Goal: Task Accomplishment & Management: Manage account settings

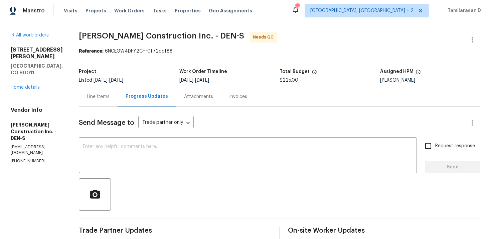
click at [25, 69] on div "[STREET_ADDRESS][PERSON_NAME] Home details" at bounding box center [37, 68] width 52 height 44
click at [25, 85] on link "Home details" at bounding box center [25, 87] width 29 height 5
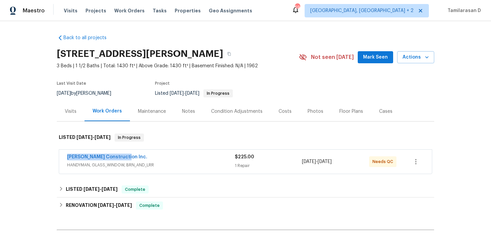
drag, startPoint x: 128, startPoint y: 157, endPoint x: 51, endPoint y: 158, distance: 76.6
click at [51, 158] on div "Back to all projects 622 Dawson St, Aurora, CO 80011 3 Beds | 1 1/2 Baths | Tot…" at bounding box center [245, 130] width 491 height 218
copy link "Hanson Construction Inc."
click at [102, 158] on link "Hanson Construction Inc." at bounding box center [107, 156] width 80 height 5
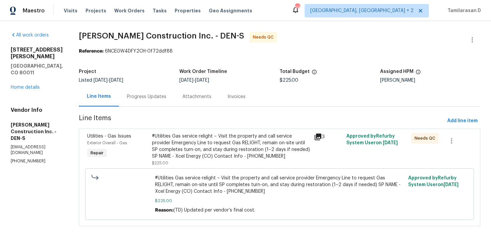
click at [150, 101] on div "Progress Updates" at bounding box center [146, 97] width 55 height 20
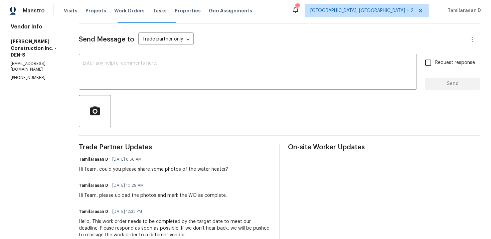
scroll to position [91, 0]
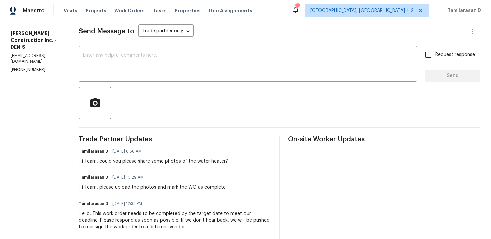
click at [145, 160] on div "Hi Team, could you please share some photos of the water heater?" at bounding box center [153, 161] width 149 height 7
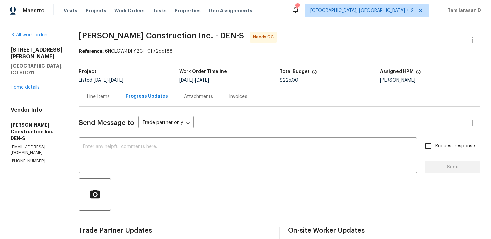
click at [106, 96] on div "Line Items" at bounding box center [98, 96] width 23 height 7
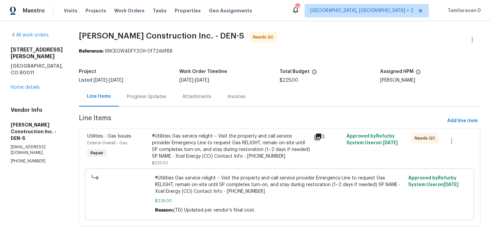
click at [170, 100] on div "Progress Updates" at bounding box center [146, 97] width 55 height 20
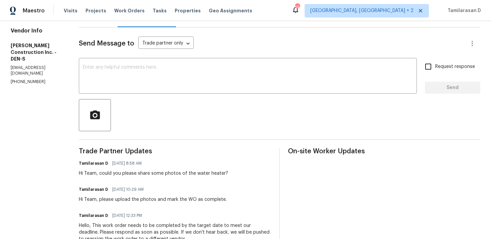
scroll to position [86, 0]
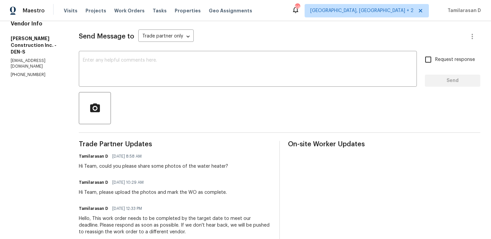
click at [177, 167] on div "Hi Team, could you please share some photos of the water heater?" at bounding box center [153, 166] width 149 height 7
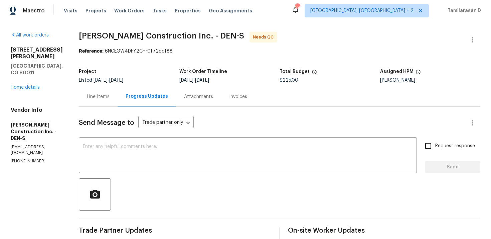
click at [106, 100] on div "Line Items" at bounding box center [98, 97] width 39 height 20
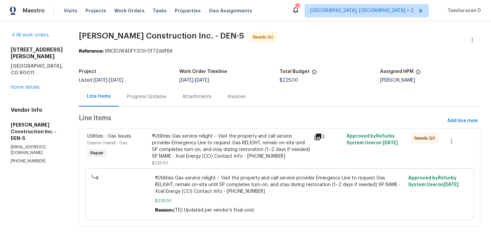
click at [186, 139] on div "#Utilities Gas service relight – Visit the property and call service provider E…" at bounding box center [231, 146] width 158 height 27
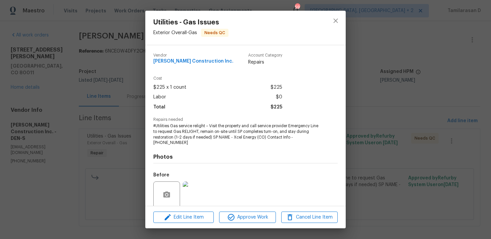
click at [162, 132] on span "#Utilities Gas service relight – Visit the property and call service provider E…" at bounding box center [236, 134] width 166 height 22
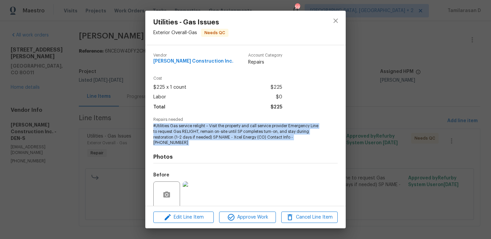
copy span "#Utilities Gas service relight – Visit the property and call service provider E…"
click at [134, 131] on div "Utilities - Gas Issues Exterior Overall - Gas Needs QC Vendor Hanson Constructi…" at bounding box center [245, 119] width 491 height 239
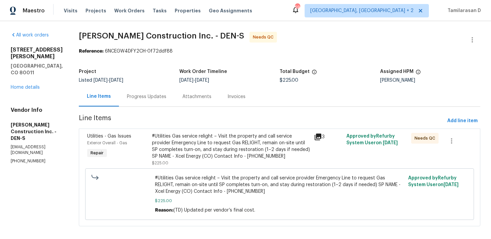
click at [159, 89] on div "Progress Updates" at bounding box center [146, 97] width 55 height 20
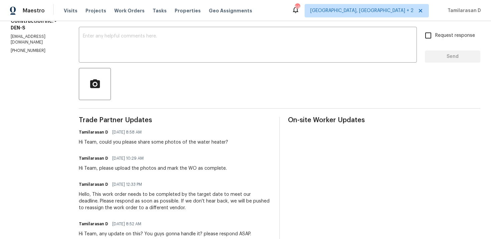
scroll to position [112, 0]
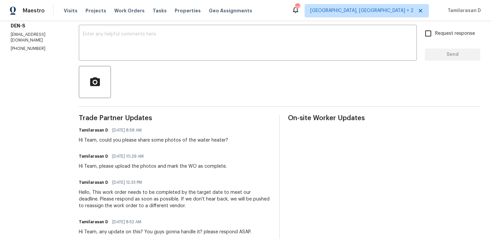
click at [135, 139] on div "Hi Team, could you please share some photos of the water heater?" at bounding box center [153, 140] width 149 height 7
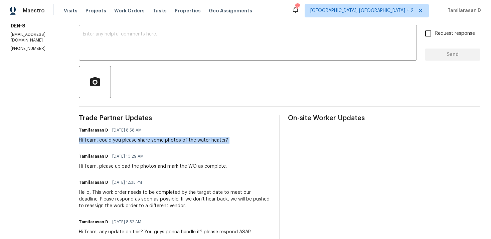
click at [135, 139] on div "Hi Team, could you please share some photos of the water heater?" at bounding box center [153, 140] width 149 height 7
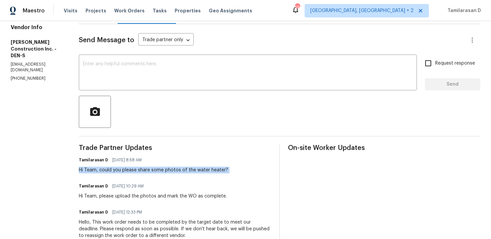
click at [144, 171] on div "Hi Team, could you please share some photos of the water heater?" at bounding box center [153, 169] width 149 height 7
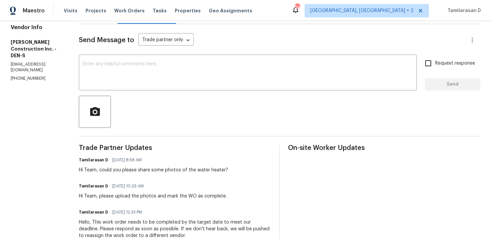
click at [144, 171] on div "Hi Team, could you please share some photos of the water heater?" at bounding box center [153, 169] width 149 height 7
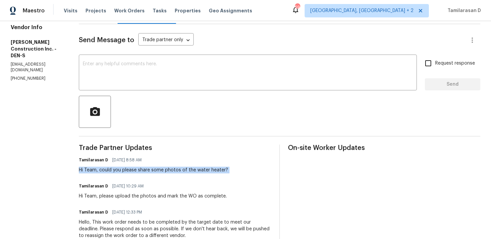
click at [144, 171] on div "Hi Team, could you please share some photos of the water heater?" at bounding box center [153, 169] width 149 height 7
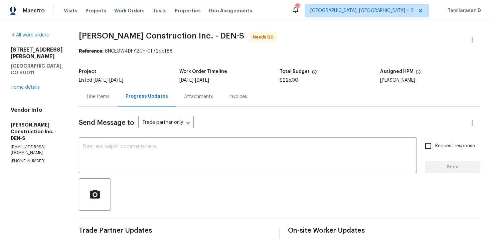
click at [110, 96] on div "Line Items" at bounding box center [98, 96] width 23 height 7
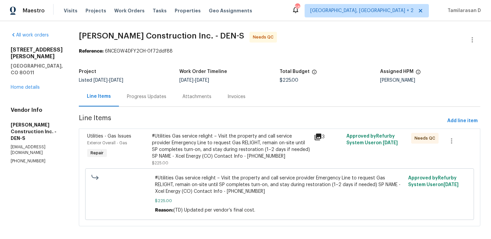
click at [231, 153] on div "#Utilities Gas service relight – Visit the property and call service provider E…" at bounding box center [231, 146] width 158 height 27
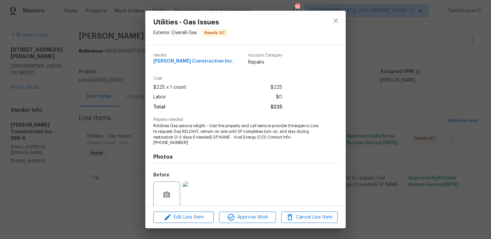
scroll to position [52, 0]
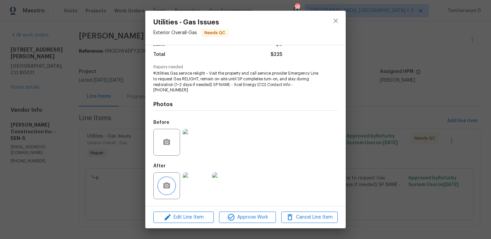
click at [166, 191] on button "button" at bounding box center [167, 186] width 16 height 16
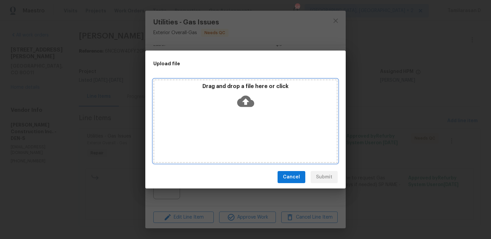
click at [240, 103] on icon at bounding box center [245, 101] width 17 height 11
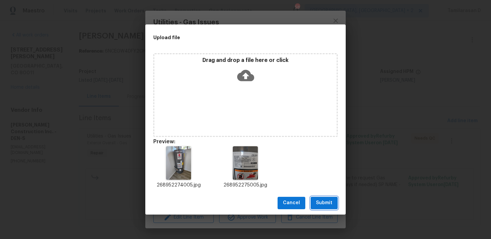
click at [325, 206] on span "Submit" at bounding box center [324, 203] width 16 height 8
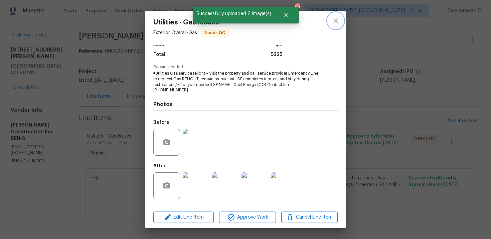
click at [335, 17] on icon "close" at bounding box center [336, 21] width 8 height 8
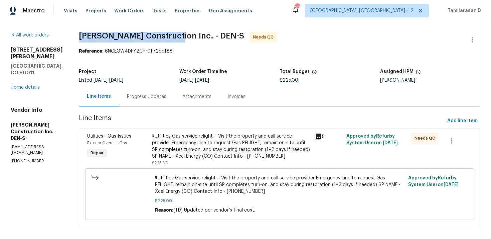
drag, startPoint x: 89, startPoint y: 36, endPoint x: 182, endPoint y: 35, distance: 92.6
click at [182, 35] on span "Hanson Construction Inc. - DEN-S" at bounding box center [161, 36] width 165 height 8
copy span "Hanson Construction Inc"
click at [154, 69] on div "Project Listed 9/18/2025 - 9/24/2025 Work Order Timeline 9/22/2025 - 9/24/2025 …" at bounding box center [280, 75] width 402 height 21
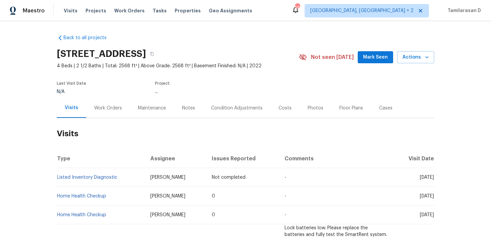
click at [105, 111] on div "Work Orders" at bounding box center [108, 108] width 28 height 7
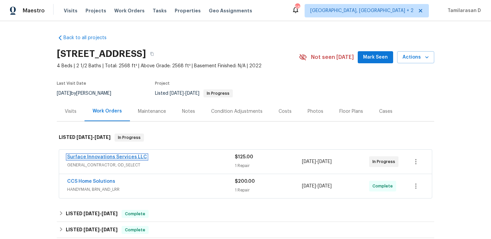
click at [101, 155] on link "Surface Innovations Services LLC" at bounding box center [107, 156] width 80 height 5
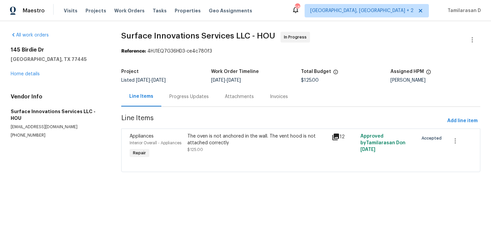
click at [176, 93] on div "Progress Updates" at bounding box center [188, 96] width 39 height 7
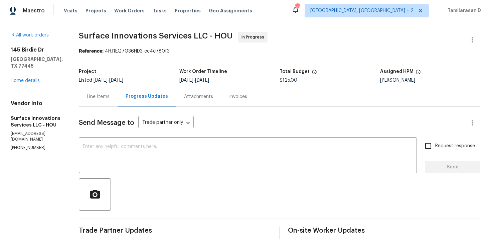
click at [110, 98] on div "Line Items" at bounding box center [98, 97] width 39 height 20
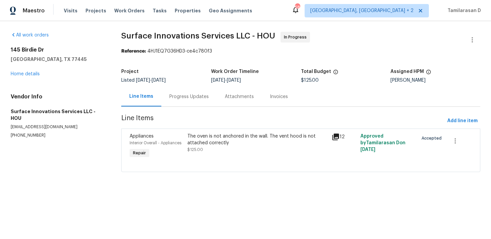
click at [219, 131] on div "The oven is not anchored in the wall. The vent hood is not attached correctly $…" at bounding box center [258, 146] width 144 height 31
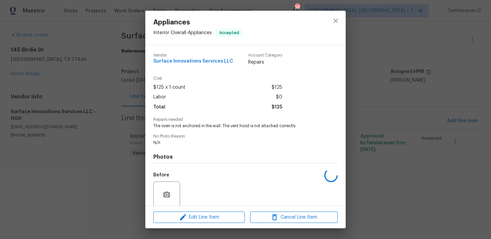
scroll to position [52, 0]
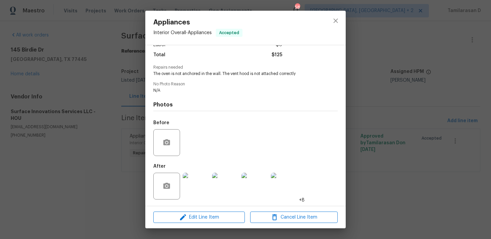
click at [200, 178] on img at bounding box center [196, 186] width 27 height 27
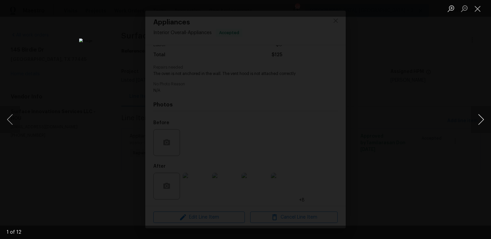
click at [484, 116] on button "Next image" at bounding box center [481, 119] width 20 height 27
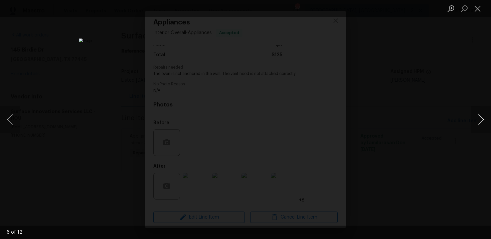
click at [484, 116] on button "Next image" at bounding box center [481, 119] width 20 height 27
click at [483, 117] on button "Next image" at bounding box center [481, 119] width 20 height 27
click at [482, 116] on button "Next image" at bounding box center [481, 119] width 20 height 27
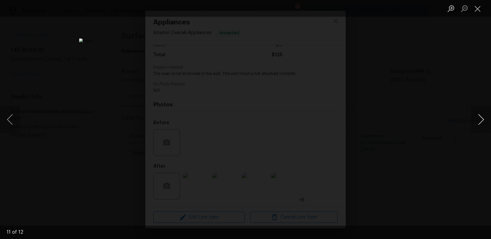
click at [482, 116] on button "Next image" at bounding box center [481, 119] width 20 height 27
click at [483, 119] on button "Next image" at bounding box center [481, 119] width 20 height 27
click at [481, 10] on button "Close lightbox" at bounding box center [477, 9] width 13 height 12
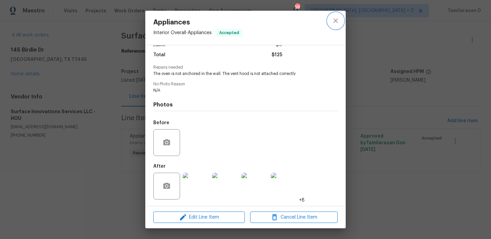
click at [337, 23] on icon "close" at bounding box center [336, 21] width 8 height 8
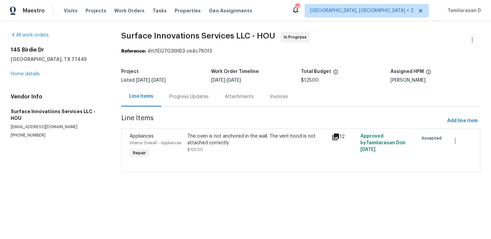
click at [190, 96] on div "Progress Updates" at bounding box center [188, 96] width 39 height 7
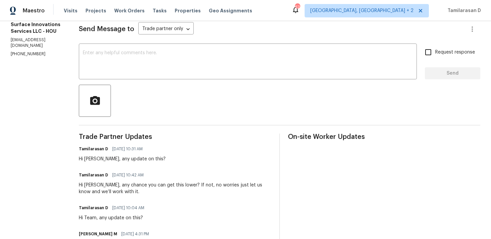
scroll to position [78, 0]
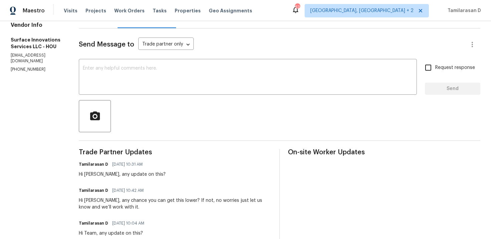
click at [18, 67] on p "(832) 212-3987" at bounding box center [37, 70] width 52 height 6
copy p "(832) 212-3987"
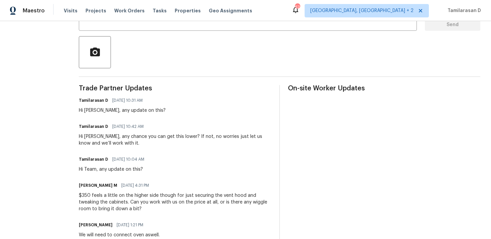
scroll to position [0, 0]
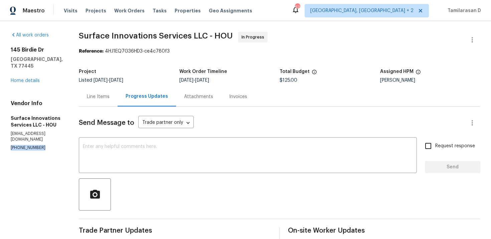
click at [110, 93] on div "Line Items" at bounding box center [98, 96] width 23 height 7
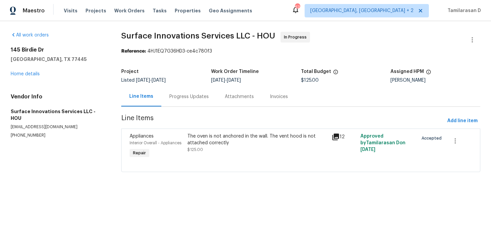
click at [175, 101] on div "Progress Updates" at bounding box center [188, 97] width 55 height 20
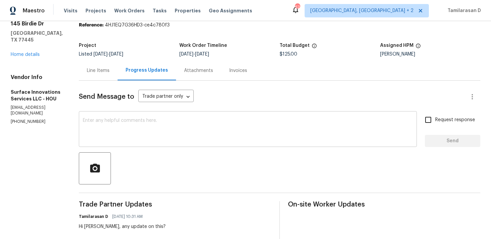
scroll to position [13, 0]
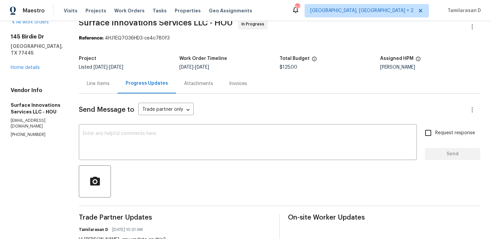
click at [110, 86] on div "Line Items" at bounding box center [98, 83] width 23 height 7
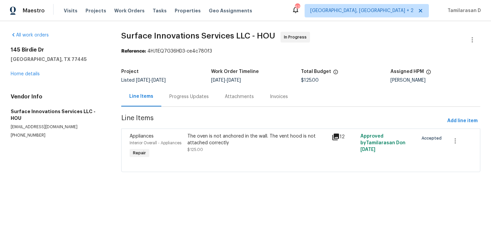
click at [171, 98] on div "Progress Updates" at bounding box center [188, 96] width 39 height 7
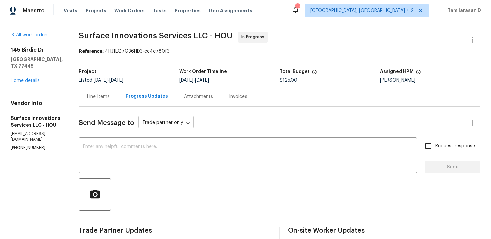
scroll to position [30, 0]
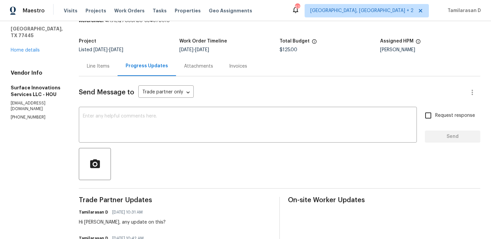
click at [110, 69] on div "Line Items" at bounding box center [98, 66] width 23 height 7
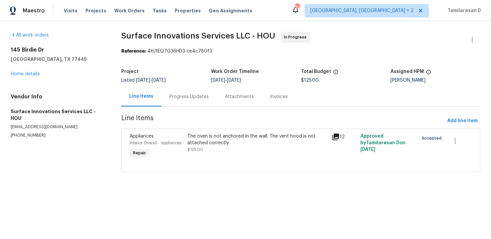
click at [184, 100] on div "Progress Updates" at bounding box center [188, 96] width 39 height 7
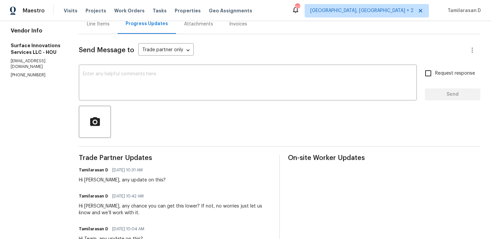
scroll to position [6, 0]
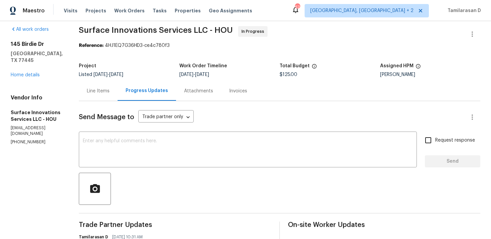
click at [118, 95] on div "Line Items" at bounding box center [98, 91] width 39 height 20
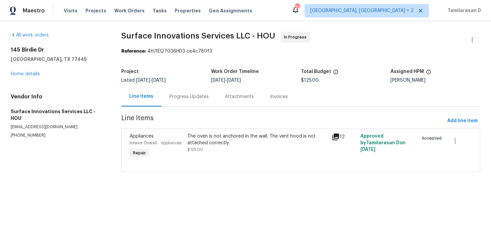
click at [192, 105] on div "Progress Updates" at bounding box center [188, 97] width 55 height 20
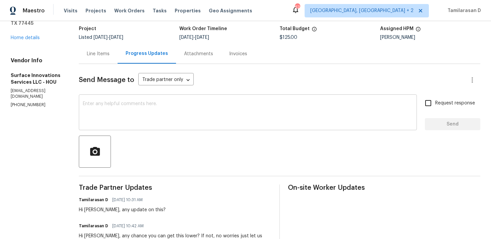
scroll to position [37, 0]
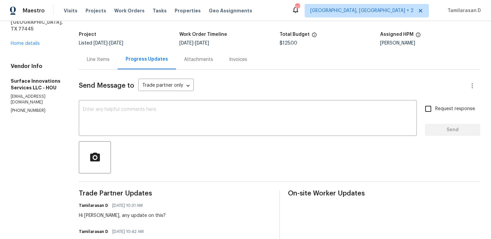
click at [168, 65] on div "Progress Updates" at bounding box center [147, 59] width 59 height 20
click at [118, 65] on div "Line Items" at bounding box center [98, 59] width 39 height 20
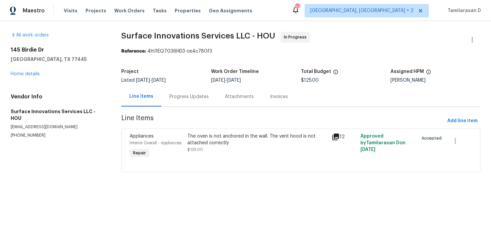
click at [173, 91] on div "Progress Updates" at bounding box center [188, 97] width 55 height 20
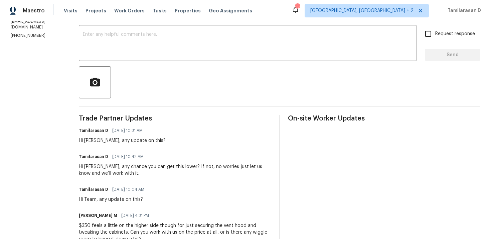
scroll to position [52, 0]
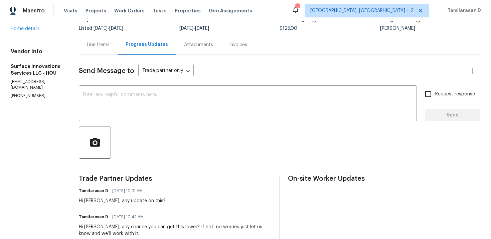
click at [110, 43] on div "Line Items" at bounding box center [98, 44] width 23 height 7
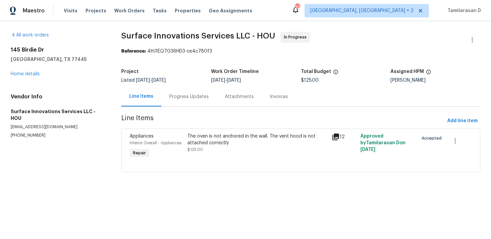
click at [209, 145] on div "The oven is not anchored in the wall. The vent hood is not attached correctly" at bounding box center [258, 139] width 140 height 13
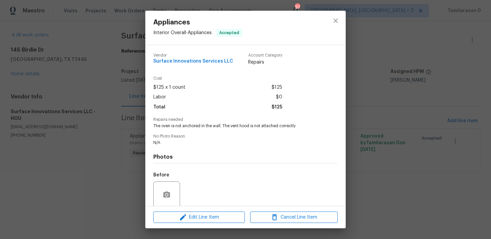
click at [134, 128] on div "Appliances Interior Overall - Appliances Accepted Vendor Surface Innovations Se…" at bounding box center [245, 119] width 491 height 239
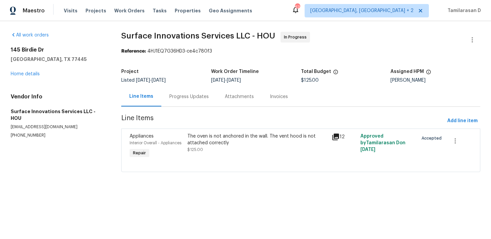
click at [183, 93] on div "Progress Updates" at bounding box center [188, 96] width 39 height 7
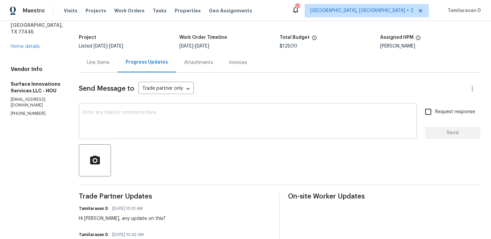
scroll to position [27, 0]
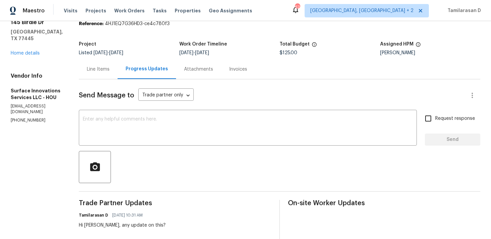
click at [110, 72] on div "Line Items" at bounding box center [98, 69] width 23 height 7
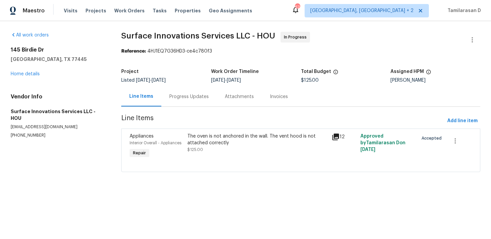
click at [206, 98] on div "Progress Updates" at bounding box center [188, 96] width 39 height 7
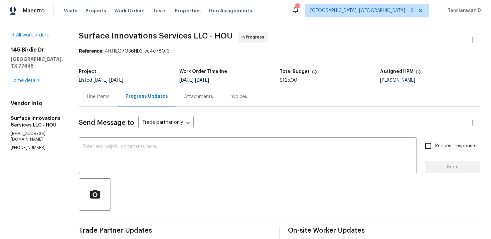
click at [110, 94] on div "Line Items" at bounding box center [98, 96] width 23 height 7
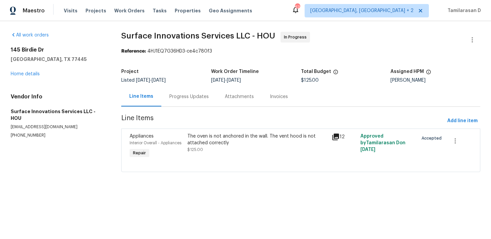
click at [190, 144] on div "The oven is not anchored in the wall. The vent hood is not attached correctly" at bounding box center [258, 139] width 140 height 13
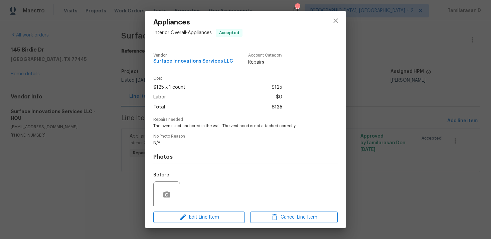
scroll to position [52, 0]
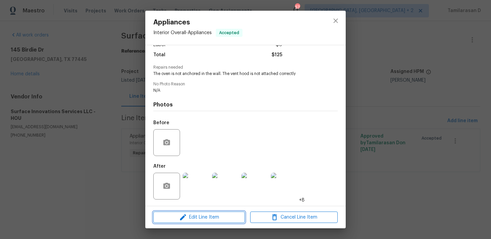
click at [186, 216] on icon "button" at bounding box center [183, 217] width 8 height 8
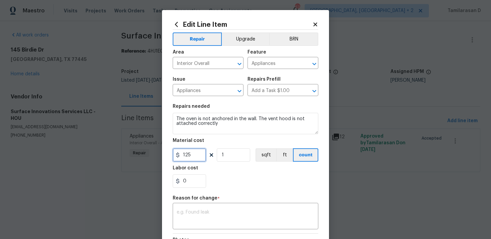
click at [188, 159] on input "125" at bounding box center [189, 154] width 33 height 13
click at [129, 108] on body "Maestro Visits Projects Work Orders Tasks Properties Geo Assignments 57 Albuque…" at bounding box center [245, 95] width 491 height 191
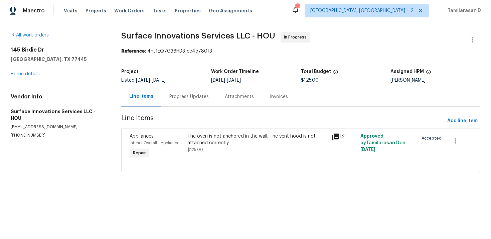
click at [174, 101] on div "Progress Updates" at bounding box center [188, 97] width 55 height 20
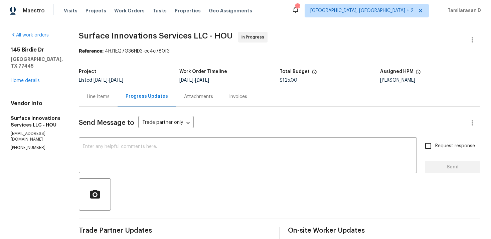
click at [118, 90] on div "Line Items" at bounding box center [98, 97] width 39 height 20
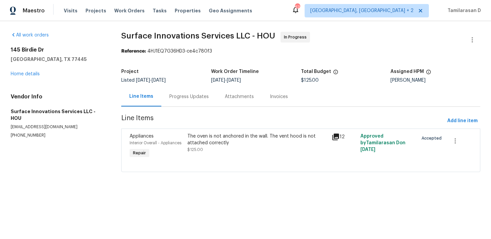
click at [188, 152] on div "The oven is not anchored in the wall. The vent hood is not attached correctly $…" at bounding box center [258, 143] width 140 height 20
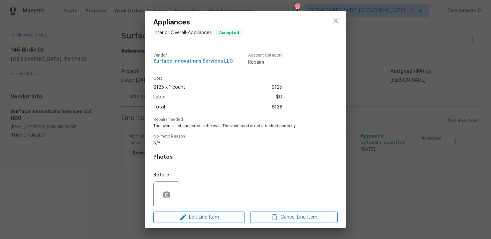
scroll to position [52, 0]
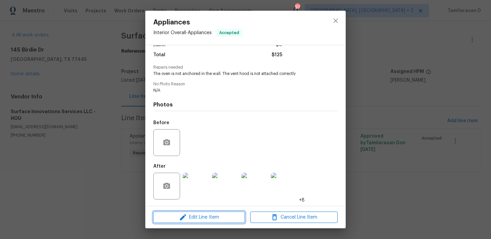
click at [182, 221] on button "Edit Line Item" at bounding box center [199, 217] width 92 height 12
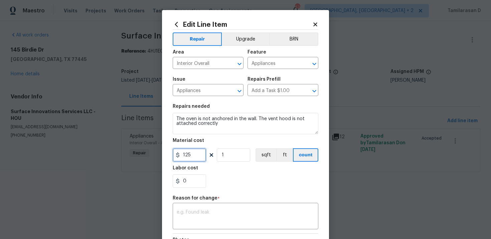
click at [191, 157] on input "125" at bounding box center [189, 154] width 33 height 13
type input "350"
click at [186, 213] on textarea at bounding box center [246, 217] width 138 height 14
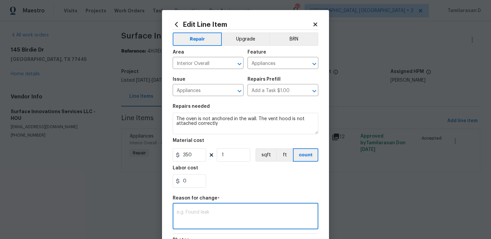
paste textarea "(TD) Updated per vendor’s final cost."
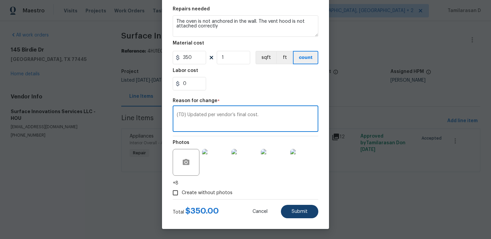
type textarea "(TD) Updated per vendor’s final cost."
click at [298, 211] on span "Submit" at bounding box center [300, 211] width 16 height 5
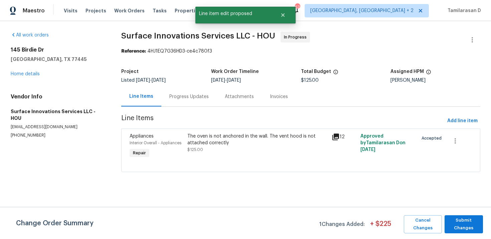
scroll to position [0, 0]
click at [461, 225] on span "Submit Changes" at bounding box center [464, 223] width 32 height 15
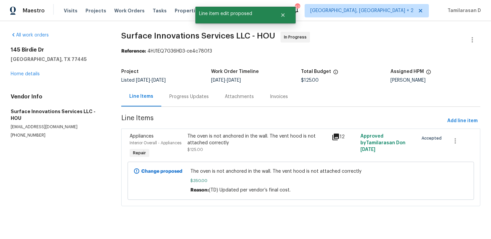
click at [182, 99] on div "Progress Updates" at bounding box center [188, 96] width 39 height 7
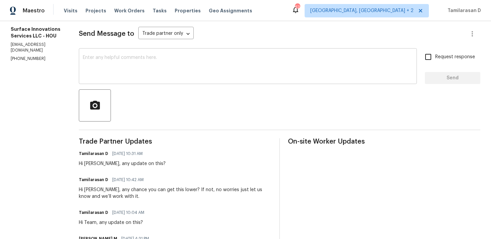
scroll to position [79, 0]
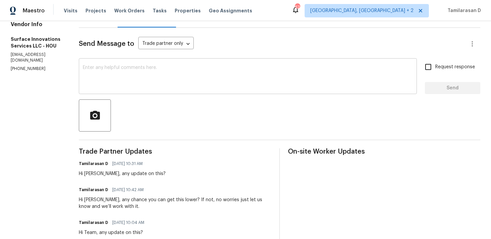
click at [134, 77] on textarea at bounding box center [248, 76] width 330 height 23
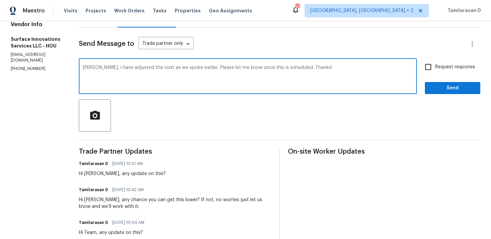
type textarea "Marco, i have adjusted the cost as we spoke earlier, Please let me know once th…"
click at [456, 64] on span "Request response" at bounding box center [456, 67] width 40 height 7
click at [436, 64] on input "Request response" at bounding box center [429, 67] width 14 height 14
checkbox input "true"
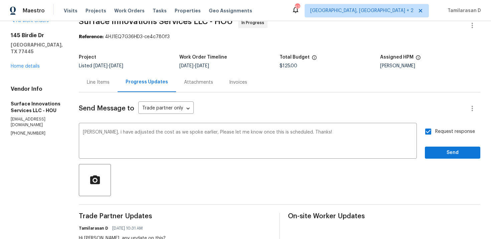
scroll to position [59, 0]
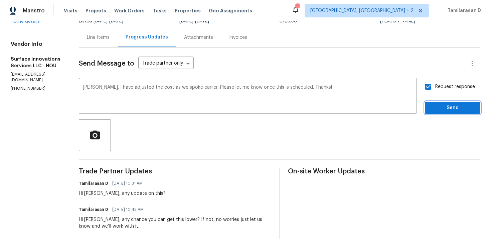
click at [436, 106] on span "Send" at bounding box center [453, 108] width 45 height 8
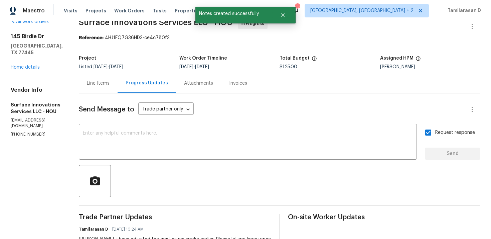
scroll to position [1, 0]
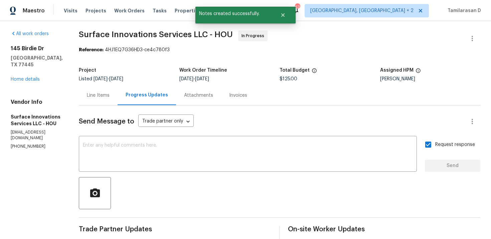
click at [118, 99] on div "Line Items" at bounding box center [98, 95] width 39 height 20
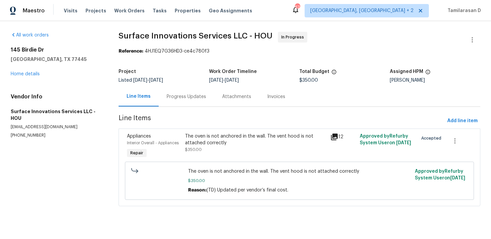
click at [167, 88] on div "Progress Updates" at bounding box center [186, 97] width 55 height 20
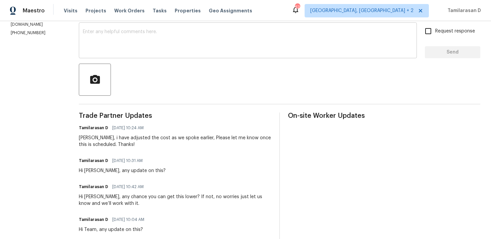
scroll to position [136, 0]
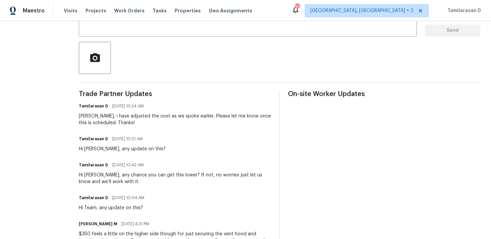
click at [129, 118] on div "Marco, i have adjusted the cost as we spoke earlier, Please let me know once th…" at bounding box center [175, 119] width 193 height 13
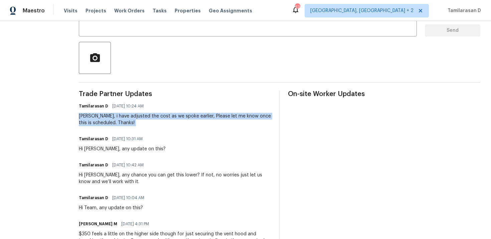
scroll to position [0, 0]
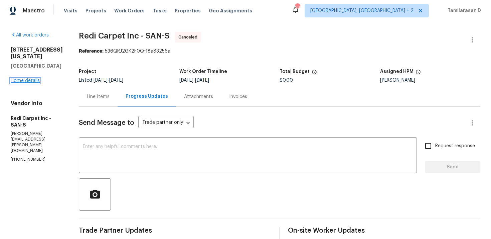
click at [18, 78] on link "Home details" at bounding box center [25, 80] width 29 height 5
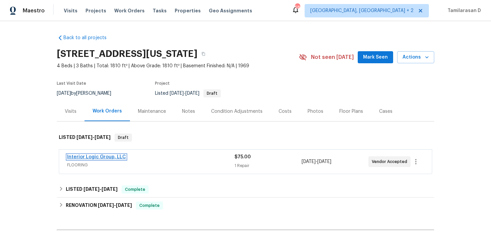
click at [95, 155] on link "Interior Logic Group, LLC" at bounding box center [96, 156] width 59 height 5
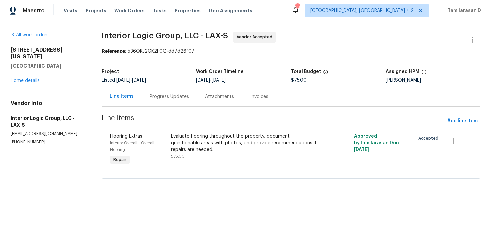
click at [168, 100] on div "Progress Updates" at bounding box center [169, 96] width 39 height 7
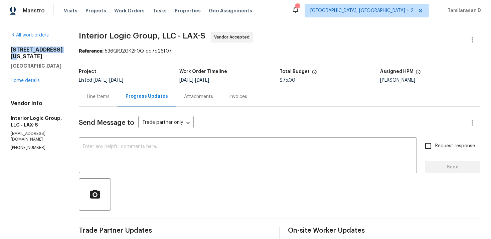
drag, startPoint x: 11, startPoint y: 49, endPoint x: 68, endPoint y: 50, distance: 57.2
click at [63, 50] on h2 "212 S Wisconsin St" at bounding box center [37, 52] width 52 height 13
copy h2 "212 S Wisconsin St"
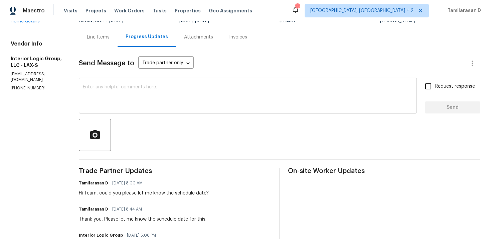
scroll to position [17, 0]
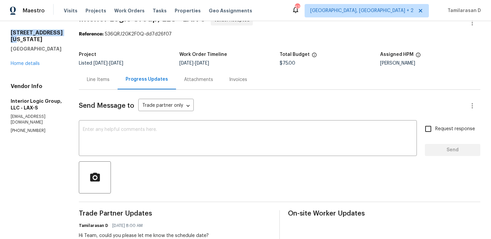
click at [107, 84] on div "Line Items" at bounding box center [98, 80] width 39 height 20
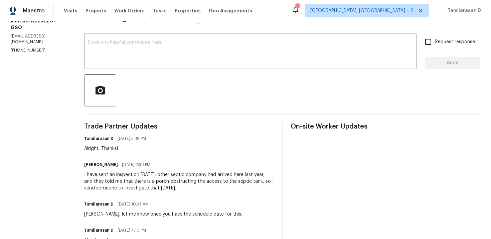
scroll to position [105, 0]
click at [129, 183] on div "I have sent an inspection [DATE], other septic company had arrived here last ye…" at bounding box center [179, 180] width 190 height 20
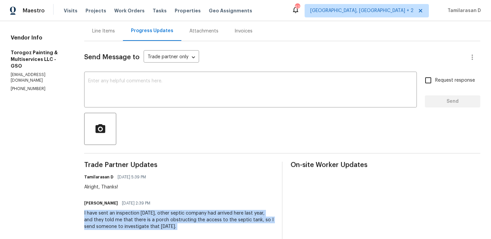
scroll to position [30, 0]
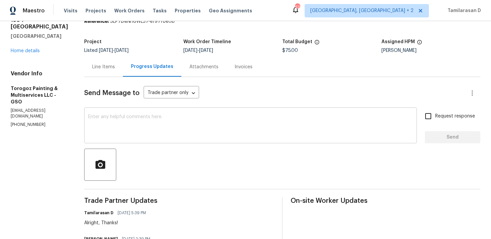
click at [108, 133] on textarea at bounding box center [250, 125] width 325 height 23
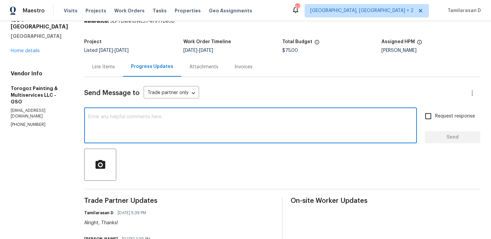
click at [137, 116] on textarea at bounding box center [250, 125] width 325 height 23
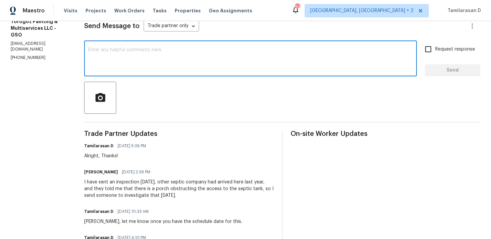
scroll to position [76, 0]
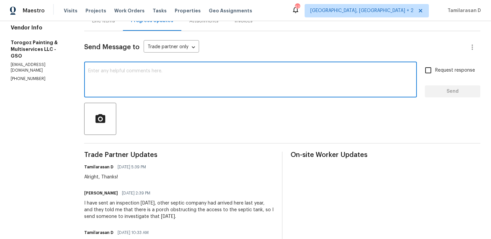
click at [133, 86] on textarea at bounding box center [250, 80] width 325 height 23
click at [111, 72] on textarea "Hey ricardo" at bounding box center [250, 80] width 325 height 23
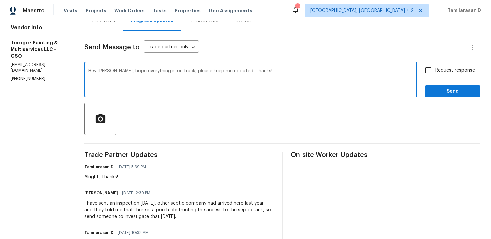
type textarea "Hey Ricardo, hope everything is on track, please keep me updated. Thanks!"
click at [443, 88] on span "Send" at bounding box center [453, 91] width 45 height 8
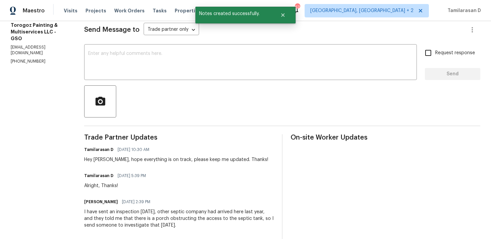
scroll to position [109, 0]
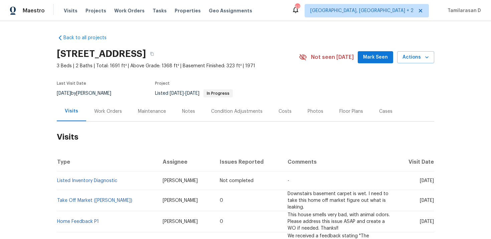
click at [109, 110] on div "Work Orders" at bounding box center [108, 111] width 28 height 7
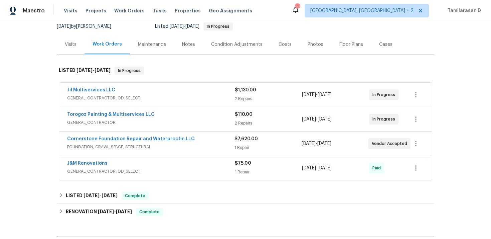
scroll to position [70, 0]
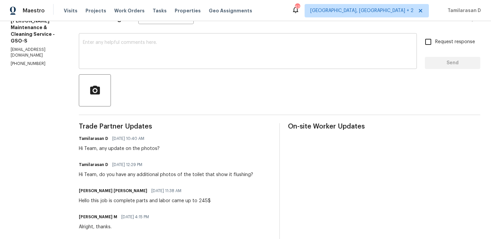
scroll to position [105, 0]
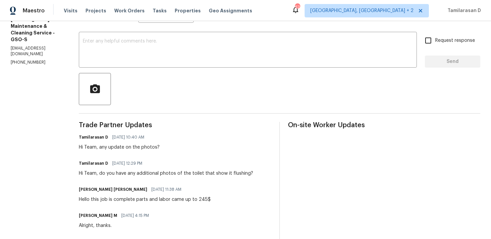
click at [127, 150] on div "Hi Team, any update on the photos?" at bounding box center [119, 147] width 81 height 7
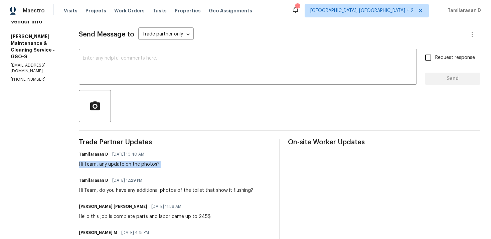
scroll to position [39, 0]
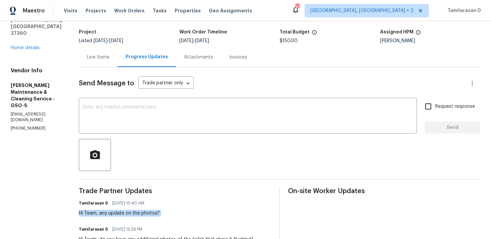
click at [103, 113] on textarea at bounding box center [248, 116] width 330 height 23
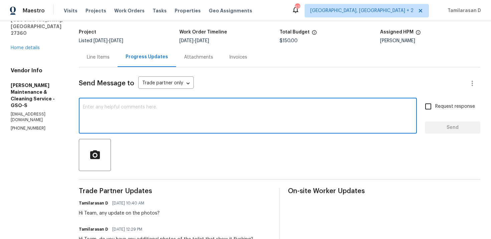
click at [113, 125] on textarea at bounding box center [248, 116] width 330 height 23
type textarea "B"
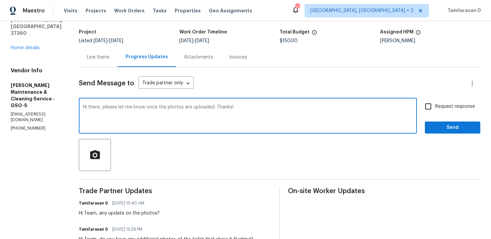
type textarea "Hi there, please let me know once the photos are uploaded. Thanks!"
click at [433, 103] on input "Request response" at bounding box center [429, 106] width 14 height 14
checkbox input "true"
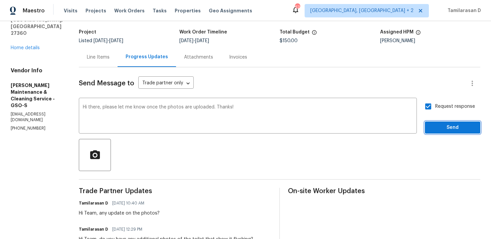
click at [448, 126] on span "Send" at bounding box center [453, 127] width 45 height 8
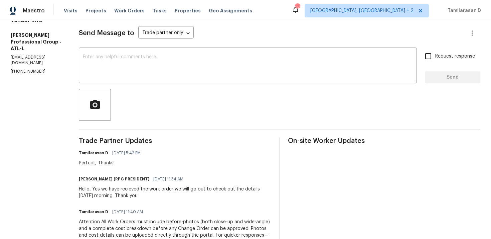
scroll to position [90, 0]
click at [118, 69] on textarea at bounding box center [248, 65] width 330 height 23
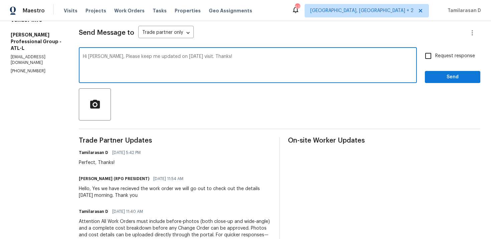
type textarea "Hi [PERSON_NAME], Please keep me updated on [DATE] visit. Thanks!"
click at [435, 76] on span "Send" at bounding box center [453, 77] width 45 height 8
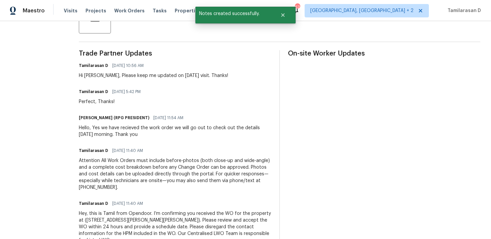
scroll to position [163, 0]
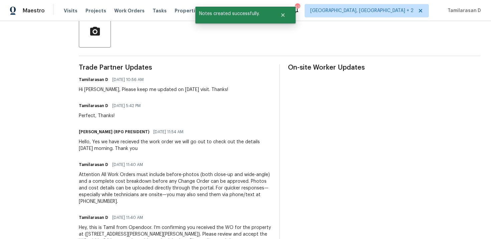
click at [103, 141] on div "Hello, Yes we have recieved the work order we will go out to check out the deta…" at bounding box center [175, 144] width 193 height 13
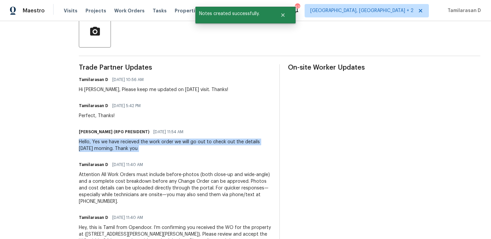
scroll to position [0, 0]
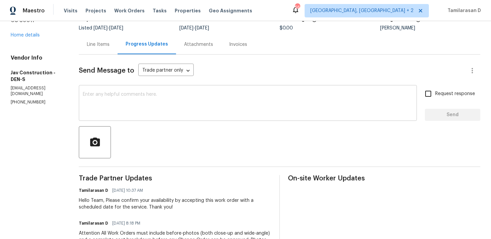
scroll to position [20, 0]
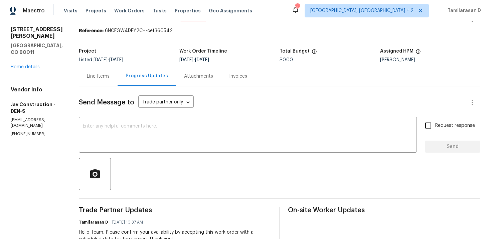
click at [26, 56] on div "622 Dawson St Aurora, CO 80011 Home details" at bounding box center [37, 48] width 52 height 44
click at [29, 65] on link "Home details" at bounding box center [25, 67] width 29 height 5
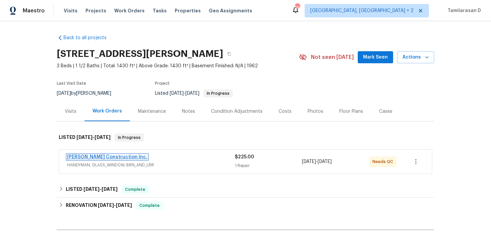
click at [102, 157] on link "Hanson Construction Inc." at bounding box center [107, 156] width 80 height 5
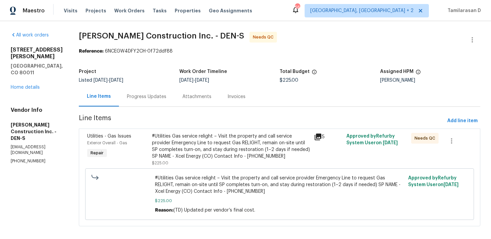
click at [175, 101] on div "Progress Updates" at bounding box center [146, 97] width 55 height 20
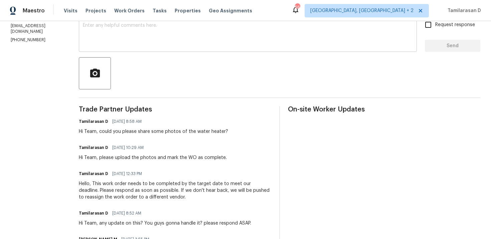
click at [139, 45] on textarea at bounding box center [248, 34] width 330 height 23
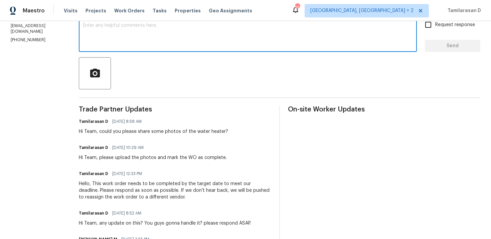
scroll to position [53, 0]
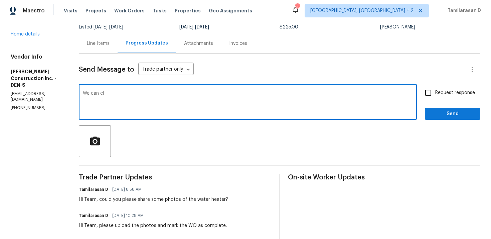
click at [121, 98] on textarea "We can cl" at bounding box center [248, 102] width 330 height 23
type textarea "W"
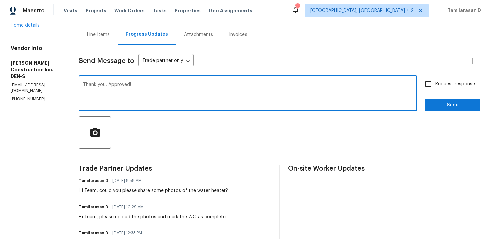
type textarea "Thank you, Approved!"
click at [446, 105] on span "Send" at bounding box center [453, 105] width 45 height 8
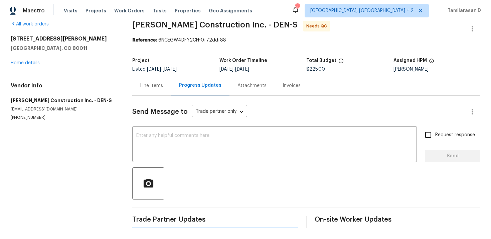
scroll to position [0, 0]
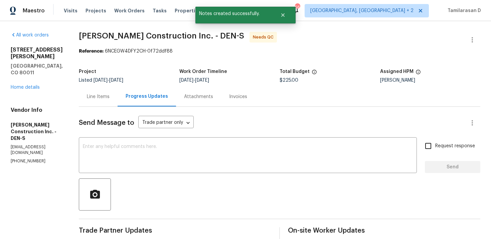
click at [108, 100] on div "Line Items" at bounding box center [98, 96] width 23 height 7
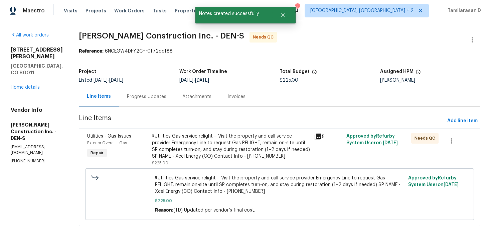
click at [210, 147] on div "#Utilities Gas service relight – Visit the property and call service provider E…" at bounding box center [231, 146] width 158 height 27
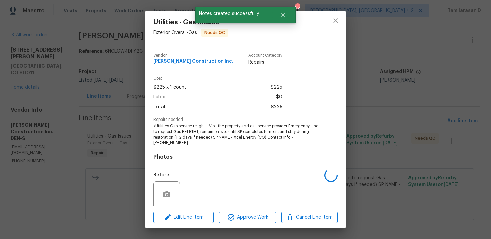
scroll to position [52, 0]
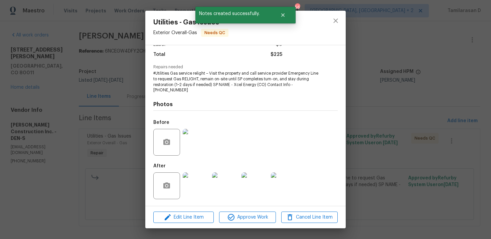
click at [103, 105] on div "Utilities - Gas Issues Exterior Overall - Gas Needs QC Vendor Hanson Constructi…" at bounding box center [245, 119] width 491 height 239
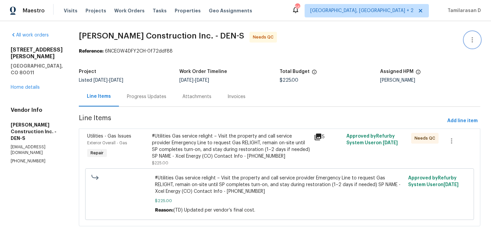
click at [473, 37] on icon "button" at bounding box center [472, 39] width 1 height 5
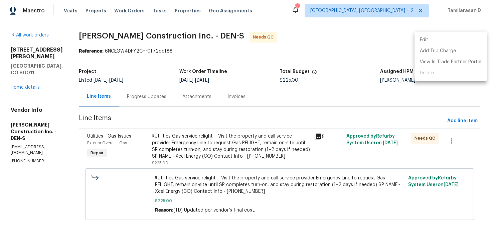
click at [440, 39] on li "Edit" at bounding box center [451, 39] width 72 height 11
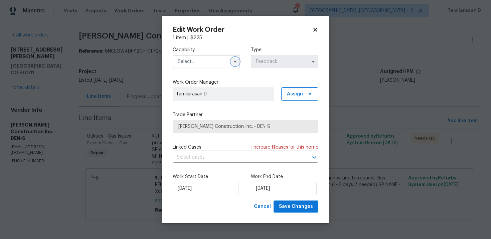
click at [233, 61] on icon "button" at bounding box center [235, 61] width 5 height 5
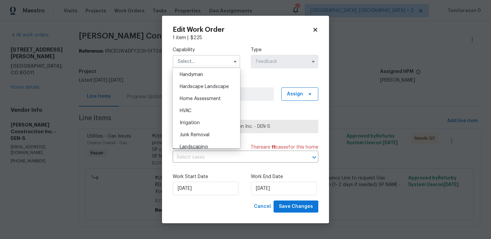
scroll to position [369, 0]
click at [195, 72] on span "Handyman" at bounding box center [191, 74] width 23 height 5
type input "Handyman"
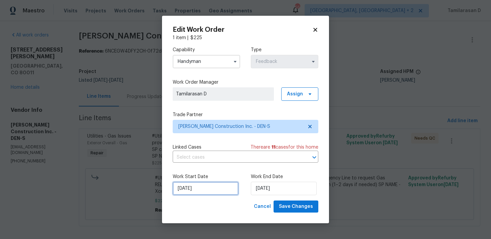
click at [202, 183] on input "22/09/2025" at bounding box center [206, 188] width 66 height 13
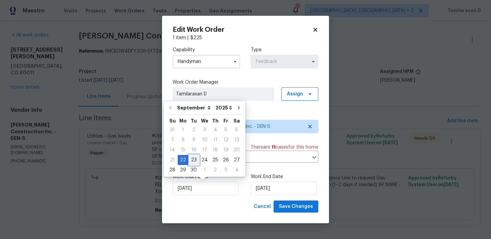
click at [194, 156] on div "23" at bounding box center [194, 159] width 11 height 9
type input "23/09/2025"
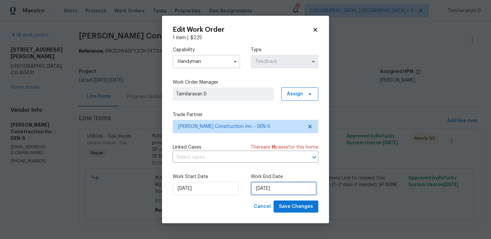
click at [258, 186] on input "24/09/2025" at bounding box center [284, 188] width 66 height 13
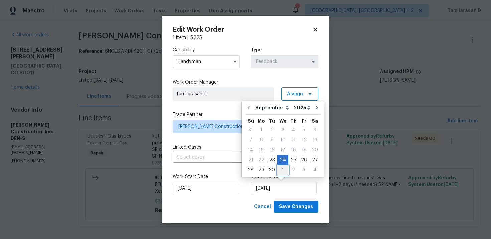
click at [278, 168] on div "1" at bounding box center [282, 169] width 11 height 9
type input "01/10/2025"
select select "9"
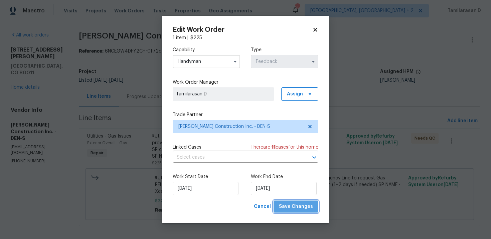
click at [298, 204] on span "Save Changes" at bounding box center [296, 206] width 34 height 8
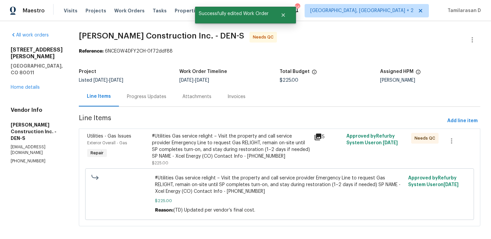
click at [155, 99] on div "Progress Updates" at bounding box center [146, 96] width 39 height 7
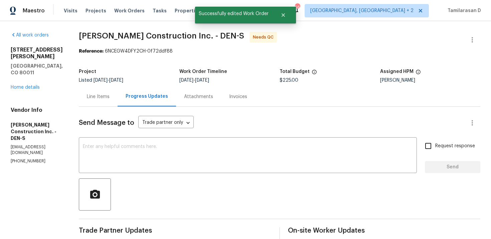
click at [112, 101] on div "Line Items" at bounding box center [98, 97] width 39 height 20
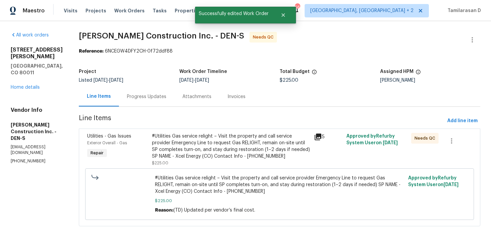
click at [211, 148] on div "#Utilities Gas service relight – Visit the property and call service provider E…" at bounding box center [231, 146] width 158 height 27
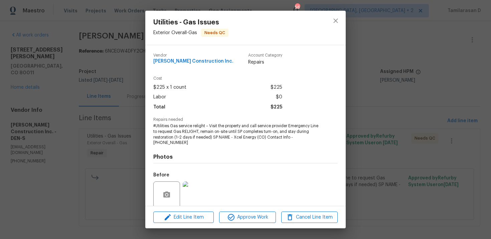
scroll to position [52, 0]
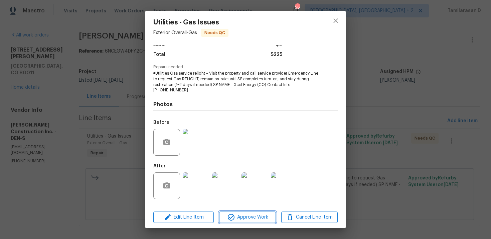
click at [244, 218] on span "Approve Work" at bounding box center [247, 217] width 52 height 8
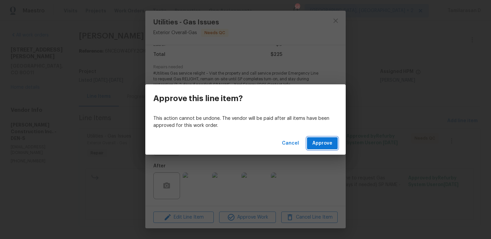
click at [323, 145] on span "Approve" at bounding box center [323, 143] width 20 height 8
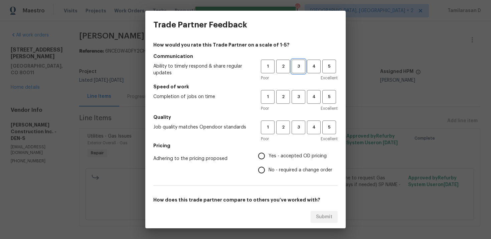
click at [299, 68] on span "3" at bounding box center [299, 67] width 12 height 8
click at [301, 96] on span "3" at bounding box center [299, 97] width 12 height 8
click at [300, 128] on span "3" at bounding box center [299, 127] width 12 height 8
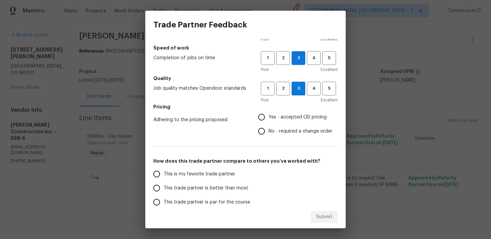
click at [266, 127] on input "No - required a change order" at bounding box center [262, 131] width 14 height 14
radio input "true"
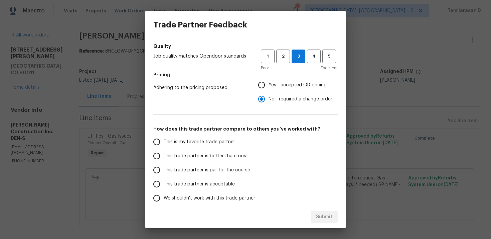
scroll to position [101, 0]
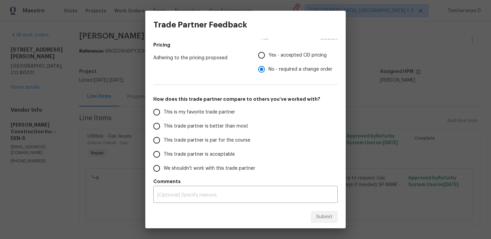
click at [168, 136] on label "This trade partner is par for the course" at bounding box center [203, 140] width 106 height 14
click at [164, 136] on input "This trade partner is par for the course" at bounding box center [157, 140] width 14 height 14
click at [318, 209] on div "Submit" at bounding box center [245, 216] width 201 height 23
click at [322, 214] on span "Submit" at bounding box center [324, 217] width 16 height 8
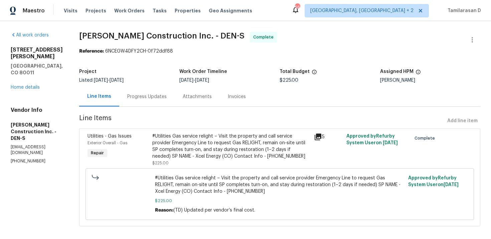
radio input "true"
click at [25, 85] on link "Home details" at bounding box center [25, 87] width 29 height 5
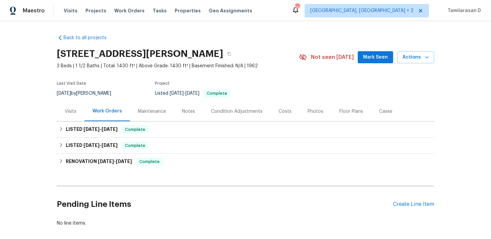
click at [78, 109] on div "Visits" at bounding box center [71, 111] width 28 height 20
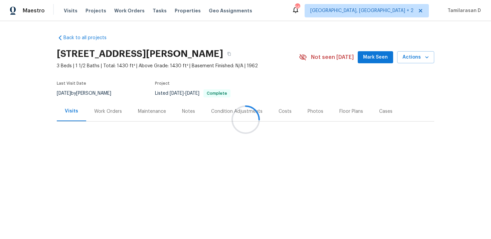
click at [102, 108] on div at bounding box center [245, 119] width 491 height 239
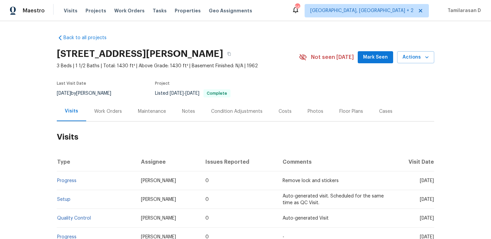
click at [108, 110] on div "Work Orders" at bounding box center [108, 111] width 28 height 7
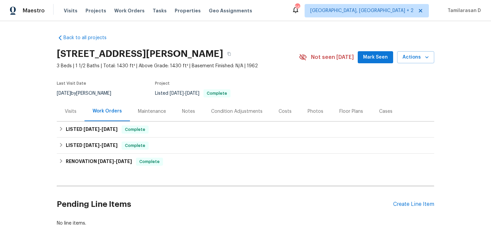
scroll to position [33, 0]
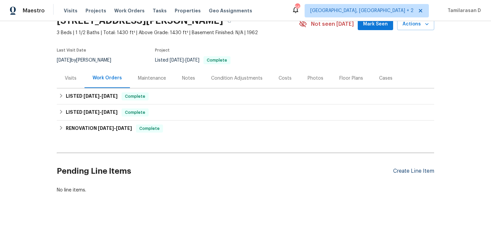
click at [414, 173] on div "Create Line Item" at bounding box center [413, 171] width 41 height 6
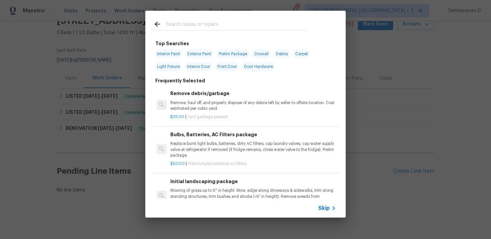
click at [324, 208] on span "Skip" at bounding box center [324, 208] width 11 height 7
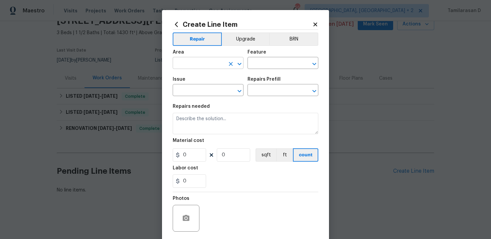
click at [202, 64] on input "text" at bounding box center [199, 64] width 52 height 10
click at [210, 78] on li "Water Heater" at bounding box center [208, 78] width 71 height 11
type input "Water Heater"
click at [262, 66] on input "text" at bounding box center [274, 64] width 52 height 10
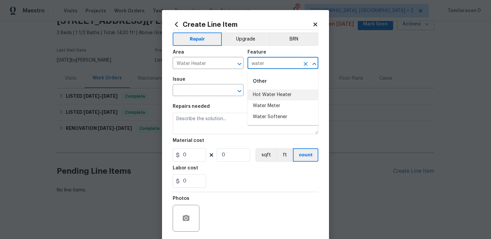
click at [278, 91] on li "Hot Water Heater" at bounding box center [283, 94] width 71 height 11
type input "Hot Water Heater"
click at [196, 92] on input "text" at bounding box center [199, 91] width 52 height 10
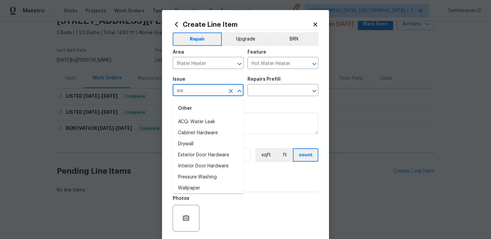
type input "w"
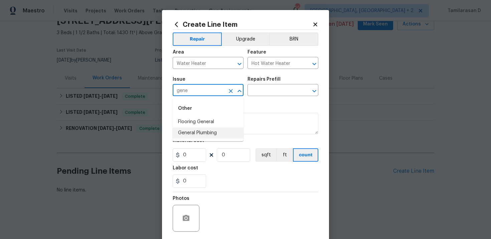
click at [202, 130] on li "General Plumbing" at bounding box center [208, 132] width 71 height 11
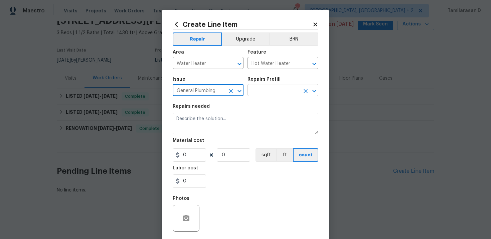
type input "General Plumbing"
click at [260, 87] on input "text" at bounding box center [274, 91] width 52 height 10
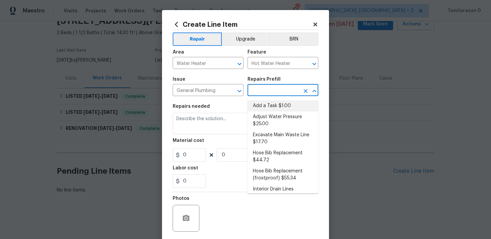
click at [260, 104] on li "Add a Task $1.00" at bounding box center [283, 105] width 71 height 11
type input "Plumbing"
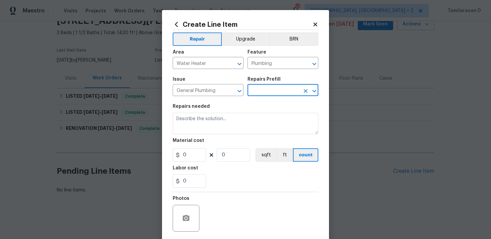
type input "Add a Task $1.00"
type textarea "HPM to detail"
type input "1"
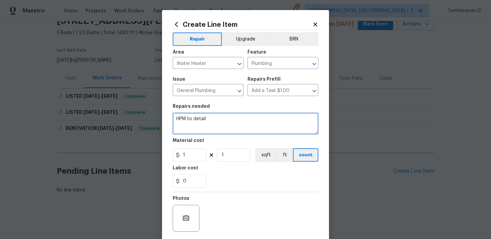
click at [189, 126] on textarea "HPM to detail" at bounding box center [246, 123] width 146 height 21
paste textarea "Feedback received that the pilot light is out. Please light pilot light. If it …"
type textarea "Feedback received that the pilot light is out. Please light pilot light. If it …"
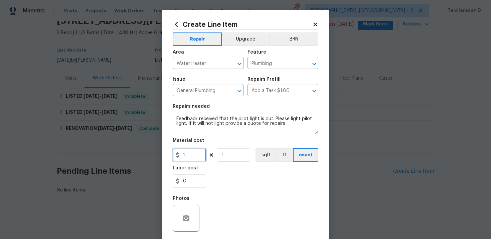
click at [187, 153] on input "1" at bounding box center [189, 154] width 33 height 13
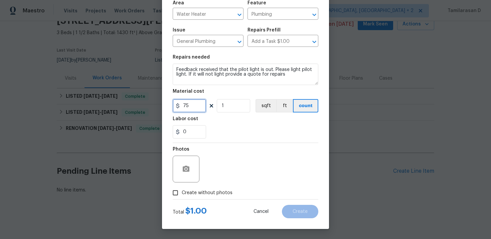
type input "75"
click at [181, 188] on input "Create without photos" at bounding box center [175, 192] width 13 height 13
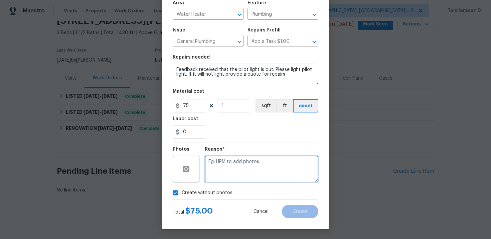
click at [217, 175] on textarea at bounding box center [262, 168] width 114 height 27
click at [196, 166] on div at bounding box center [186, 168] width 27 height 27
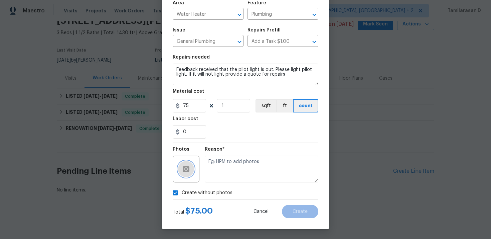
click at [192, 167] on button "button" at bounding box center [186, 169] width 16 height 16
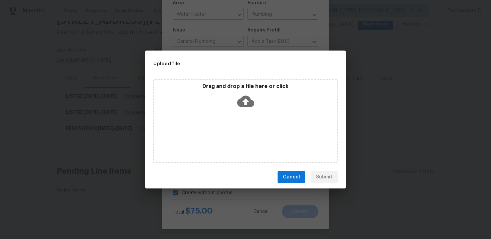
click at [242, 100] on icon at bounding box center [245, 101] width 17 height 11
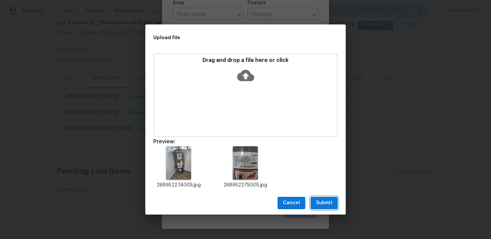
click at [325, 199] on span "Submit" at bounding box center [324, 203] width 16 height 8
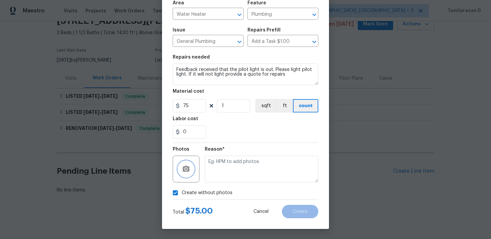
checkbox input "false"
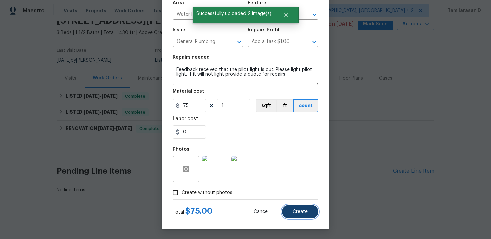
click at [302, 205] on button "Create" at bounding box center [300, 211] width 36 height 13
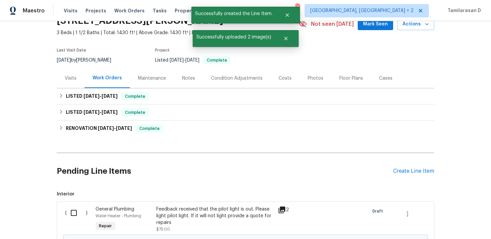
click at [73, 210] on input "checkbox" at bounding box center [76, 213] width 19 height 14
checkbox input "true"
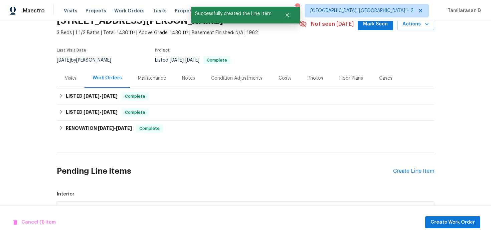
scroll to position [116, 0]
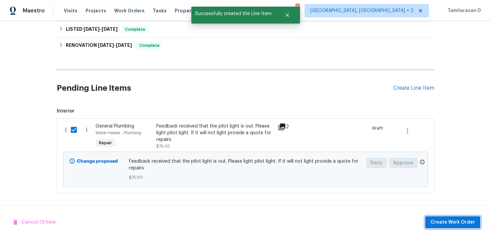
click at [448, 218] on span "Create Work Order" at bounding box center [453, 222] width 44 height 8
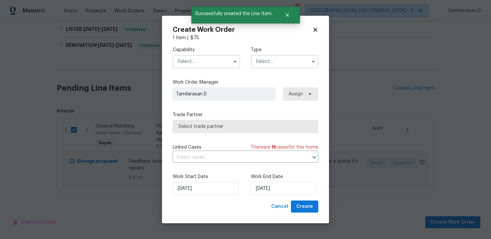
click at [281, 61] on input "text" at bounding box center [285, 61] width 68 height 13
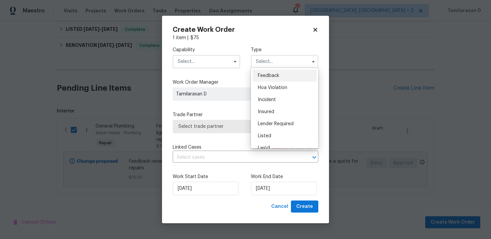
click at [261, 73] on div "Feedback" at bounding box center [285, 76] width 64 height 12
type input "Feedback"
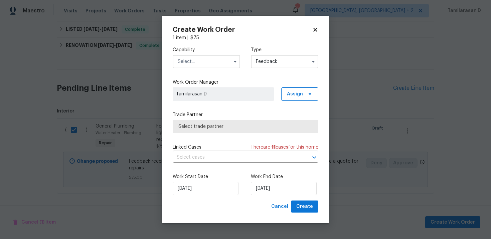
click at [204, 62] on input "text" at bounding box center [207, 61] width 68 height 13
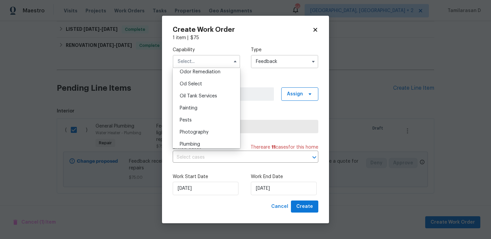
scroll to position [544, 0]
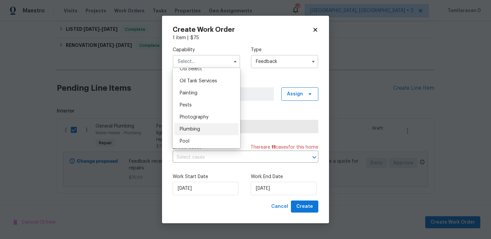
click at [192, 128] on span "Plumbing" at bounding box center [190, 129] width 20 height 5
type input "Plumbing"
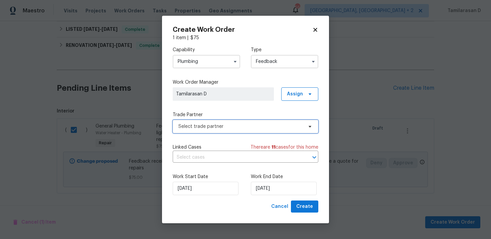
click at [204, 130] on span "Select trade partner" at bounding box center [246, 126] width 146 height 13
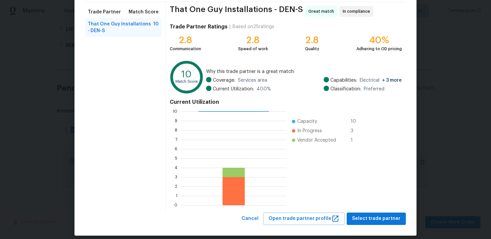
scroll to position [56, 0]
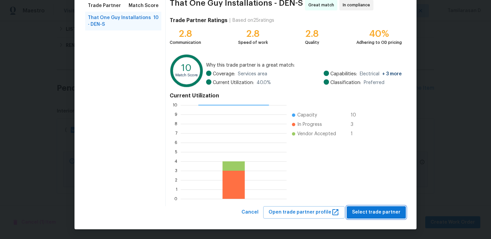
click at [369, 212] on span "Select trade partner" at bounding box center [376, 212] width 48 height 8
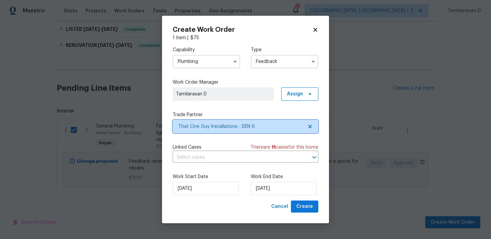
scroll to position [0, 0]
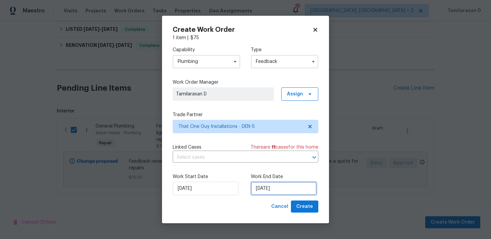
click at [268, 186] on input "01/10/2025" at bounding box center [284, 188] width 66 height 13
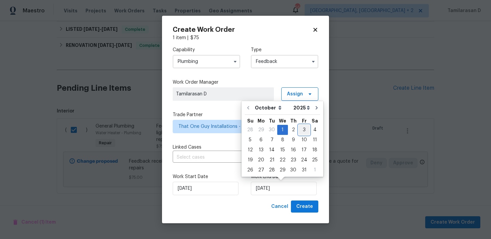
click at [301, 129] on div "3" at bounding box center [304, 129] width 11 height 9
type input "03/10/2025"
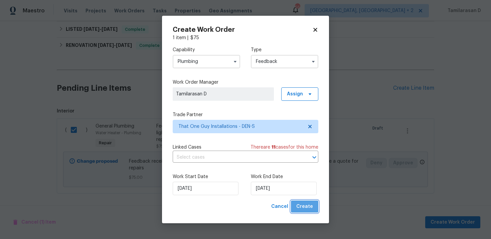
click at [310, 204] on span "Create" at bounding box center [305, 206] width 17 height 8
checkbox input "false"
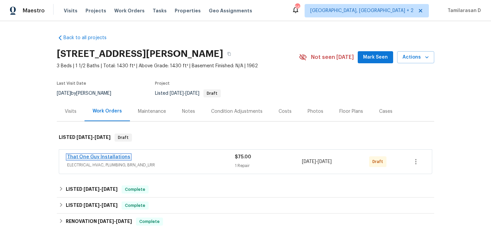
click at [101, 157] on link "That One Guy Installations" at bounding box center [98, 156] width 63 height 5
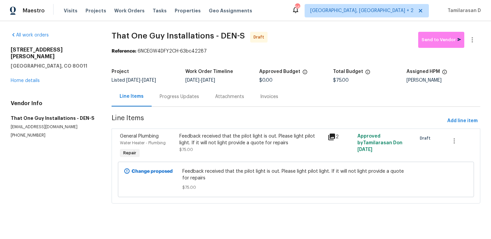
click at [174, 98] on div "Progress Updates" at bounding box center [179, 96] width 39 height 7
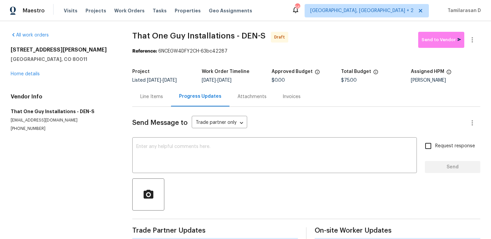
scroll to position [10, 0]
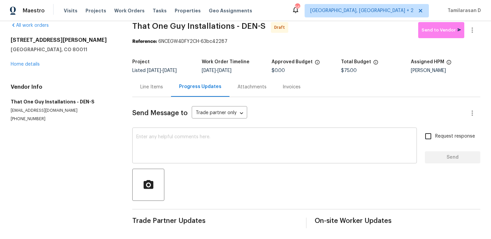
click at [149, 144] on textarea at bounding box center [274, 145] width 277 height 23
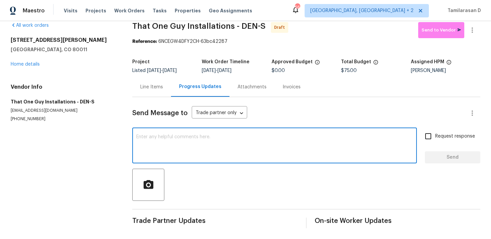
paste textarea "Hey, this is Tamil from Opendoor. I’m confirming you received the WO for the pr…"
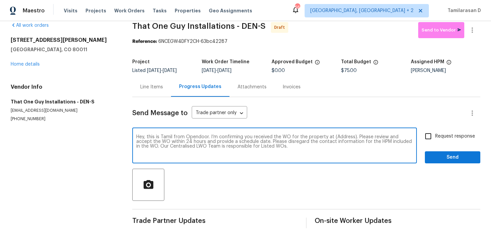
click at [340, 136] on textarea "Hey, this is Tamil from Opendoor. I’m confirming you received the WO for the pr…" at bounding box center [274, 145] width 277 height 23
paste textarea "[STREET_ADDRESS][PERSON_NAME]"
type textarea "Hey, this is Tamil from Opendoor. I’m confirming you received the WO for the pr…"
click at [439, 139] on label "Request response" at bounding box center [449, 136] width 54 height 14
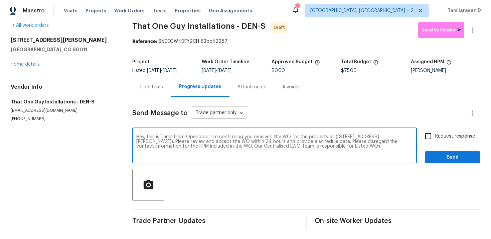
click at [436, 139] on input "Request response" at bounding box center [429, 136] width 14 height 14
checkbox input "true"
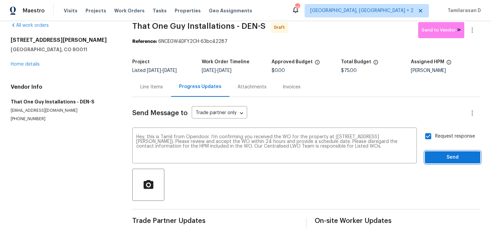
click at [449, 158] on span "Send" at bounding box center [453, 157] width 45 height 8
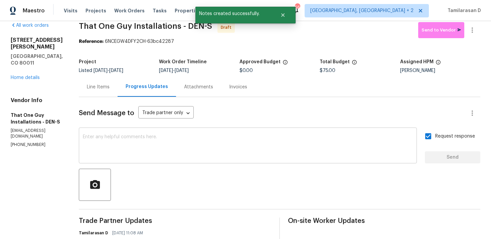
click at [182, 143] on textarea at bounding box center [248, 145] width 330 height 23
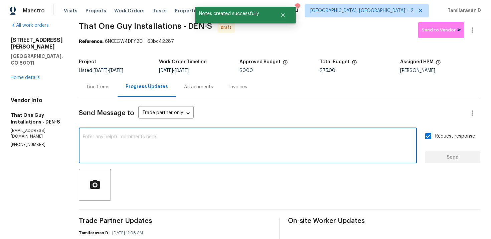
paste textarea "Attention All Work Orders must include before-photos (both close-up and wide-an…"
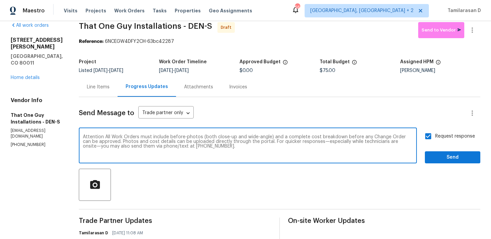
type textarea "Attention All Work Orders must include before-photos (both close-up and wide-an…"
click at [440, 154] on span "Send" at bounding box center [453, 157] width 45 height 8
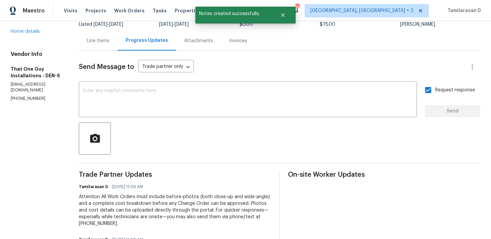
scroll to position [0, 0]
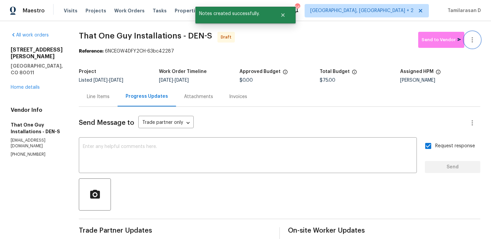
click at [474, 38] on icon "button" at bounding box center [473, 40] width 8 height 8
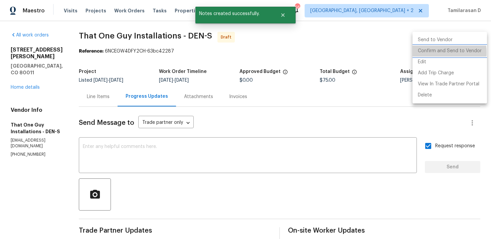
click at [437, 52] on li "Confirm and Send to Vendor" at bounding box center [450, 50] width 75 height 11
click at [348, 46] on div at bounding box center [245, 119] width 491 height 239
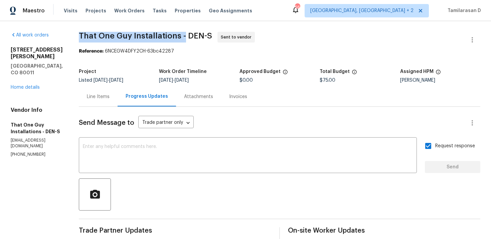
drag, startPoint x: 77, startPoint y: 35, endPoint x: 181, endPoint y: 36, distance: 104.0
click at [181, 36] on span "That One Guy Installations - DEN-S" at bounding box center [145, 36] width 133 height 8
copy span "That One Guy Installations -"
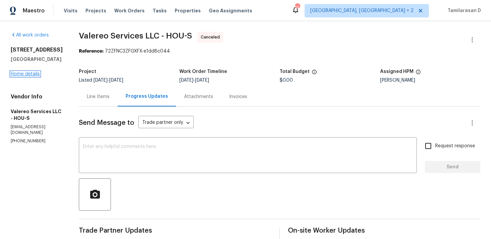
click at [26, 74] on link "Home details" at bounding box center [25, 74] width 29 height 5
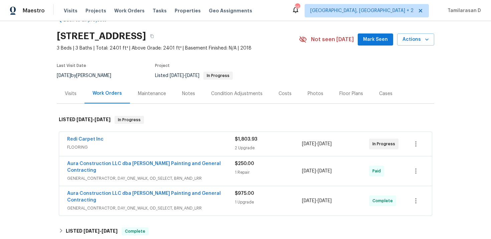
scroll to position [19, 0]
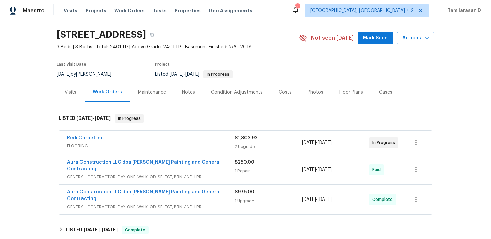
click at [110, 144] on span "FLOORING" at bounding box center [151, 145] width 168 height 7
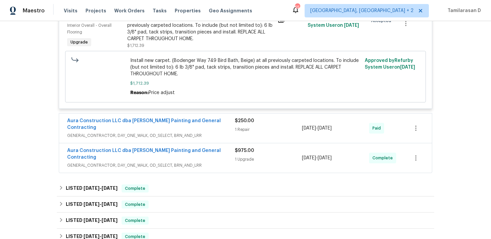
scroll to position [0, 0]
